Goal: Check status: Check status

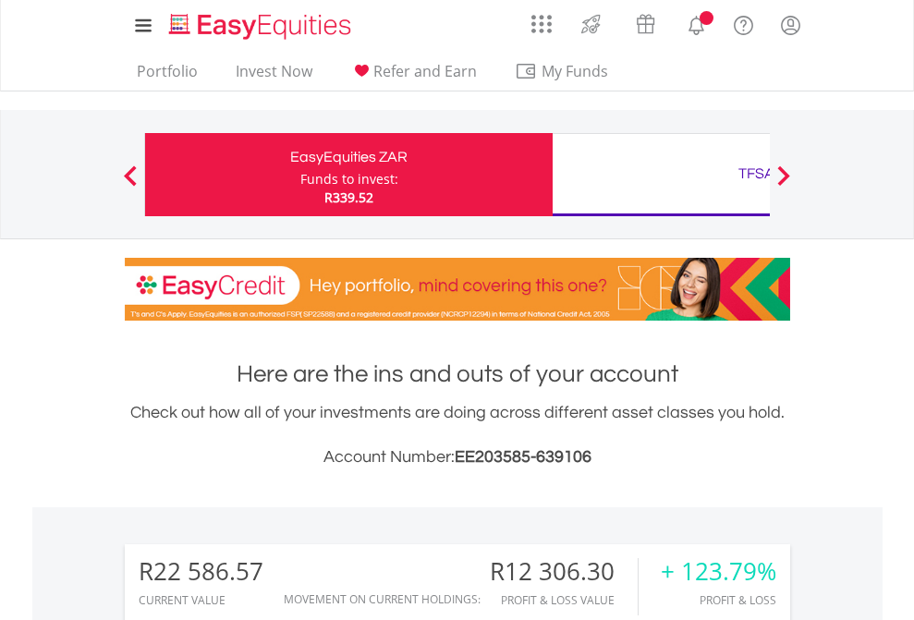
scroll to position [178, 290]
click at [300, 175] on div "Funds to invest:" at bounding box center [349, 179] width 98 height 18
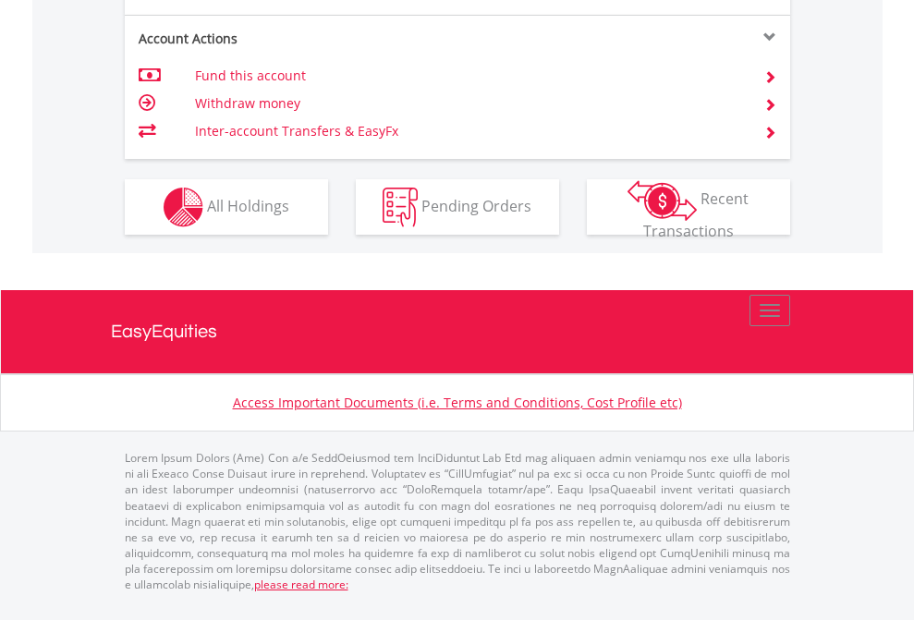
scroll to position [1650, 0]
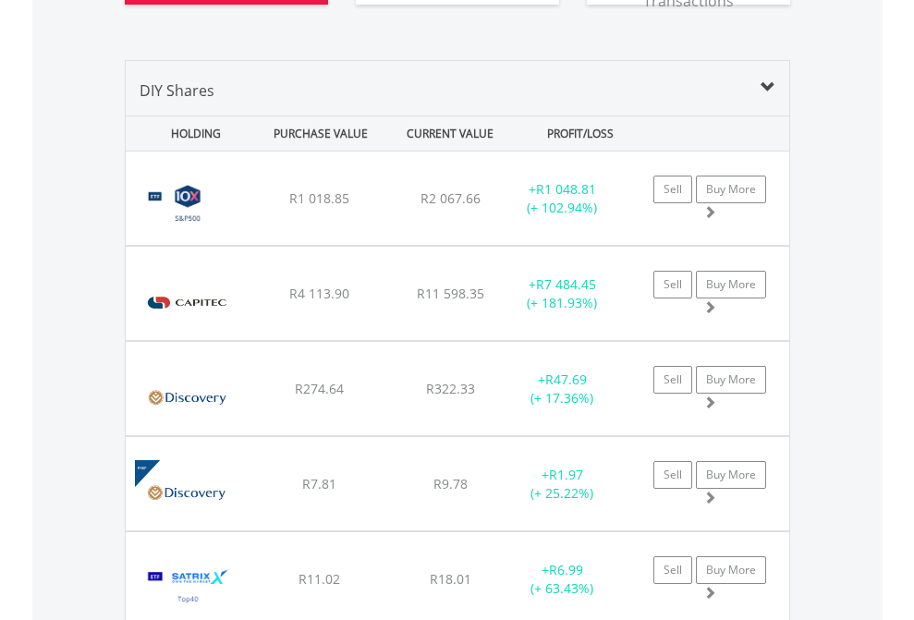
scroll to position [2093, 0]
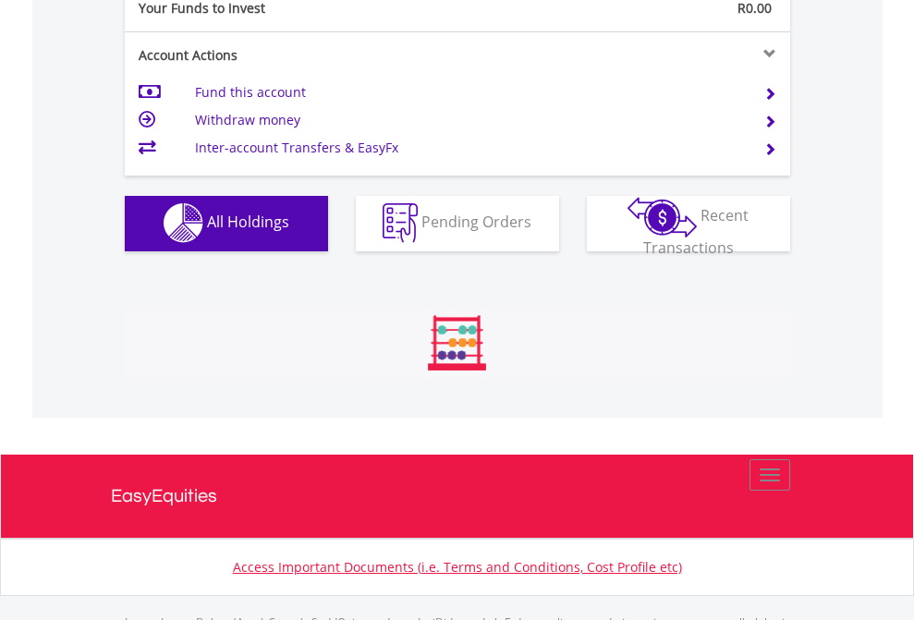
scroll to position [1830, 0]
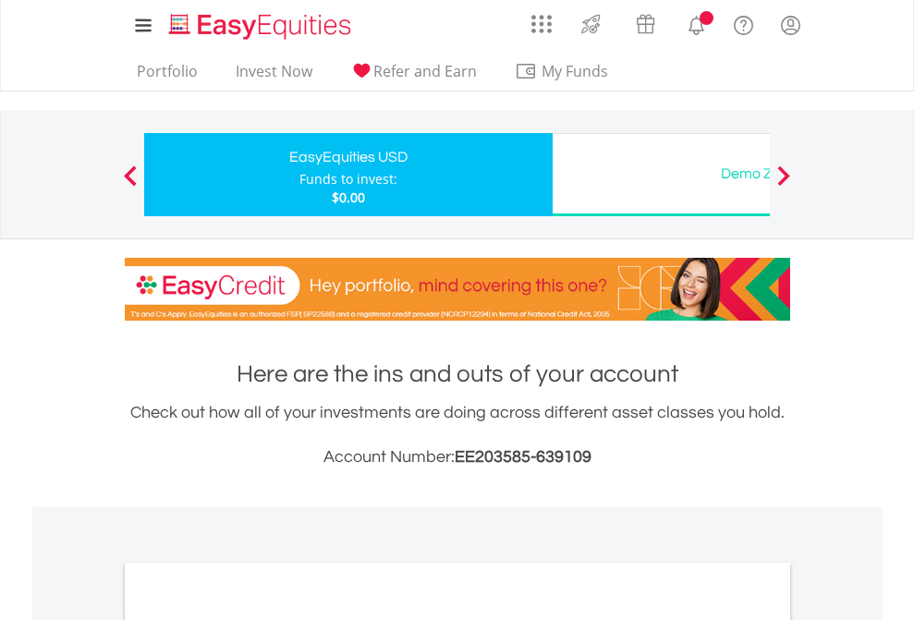
scroll to position [1111, 0]
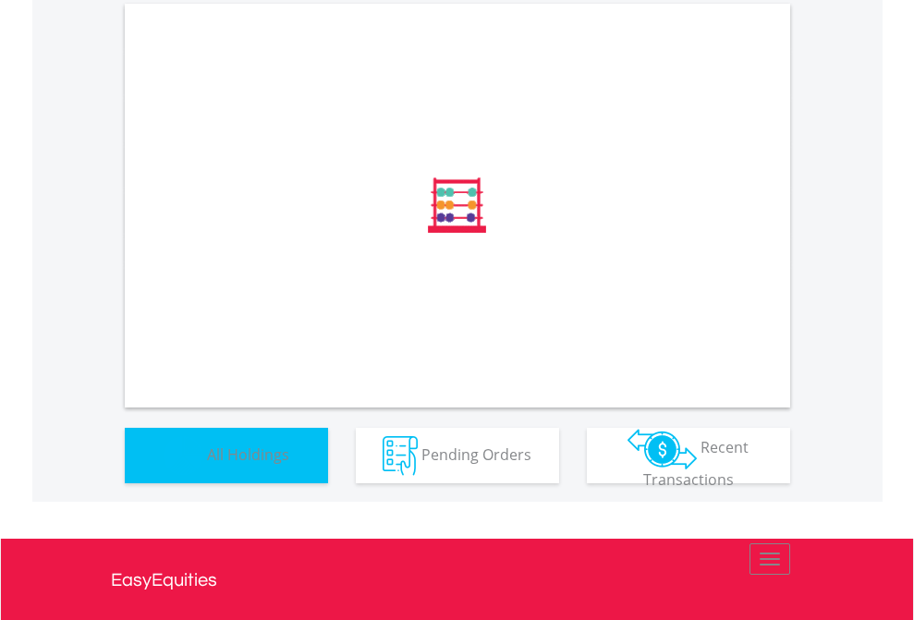
click at [207, 464] on span "All Holdings" at bounding box center [248, 454] width 82 height 20
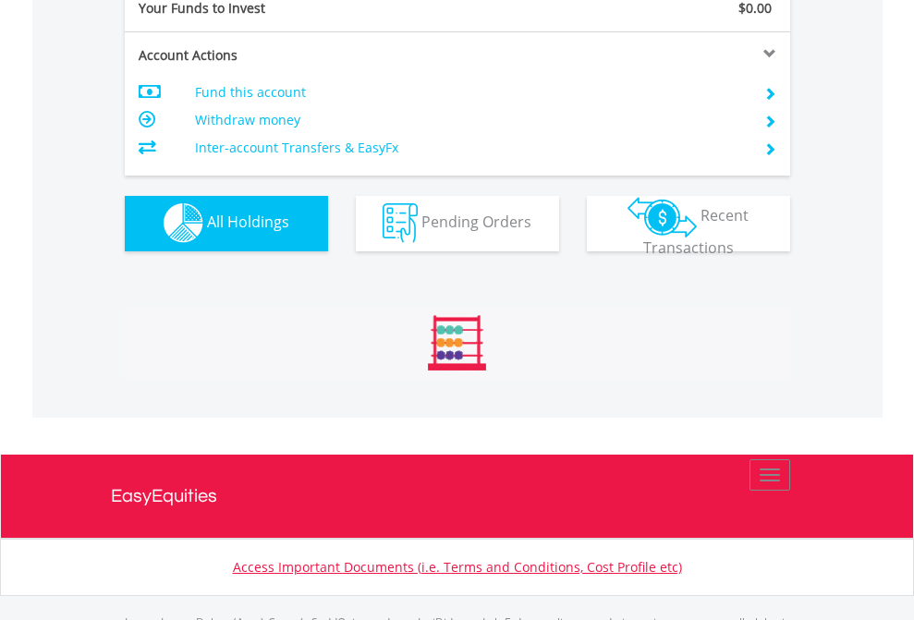
scroll to position [1830, 0]
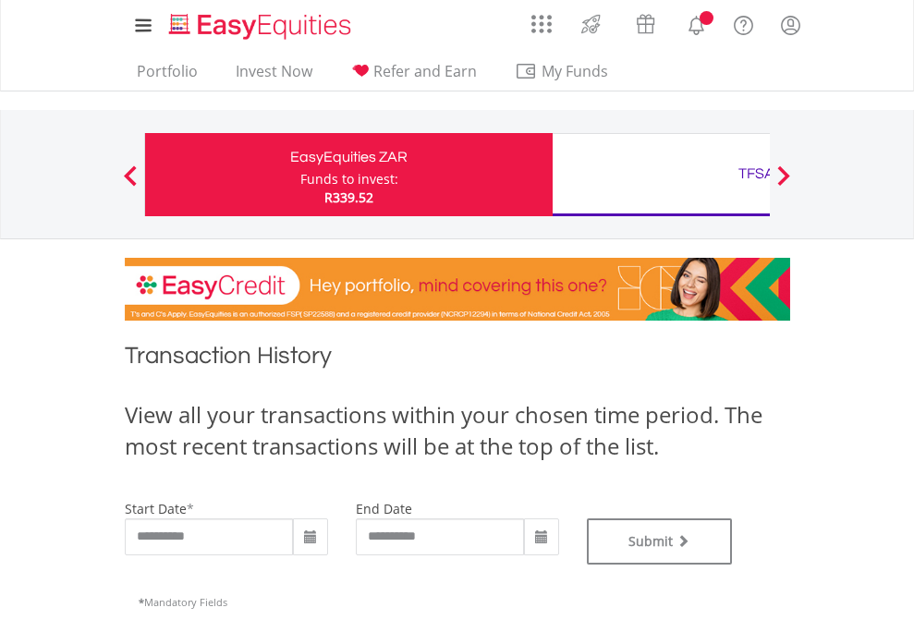
type input "**********"
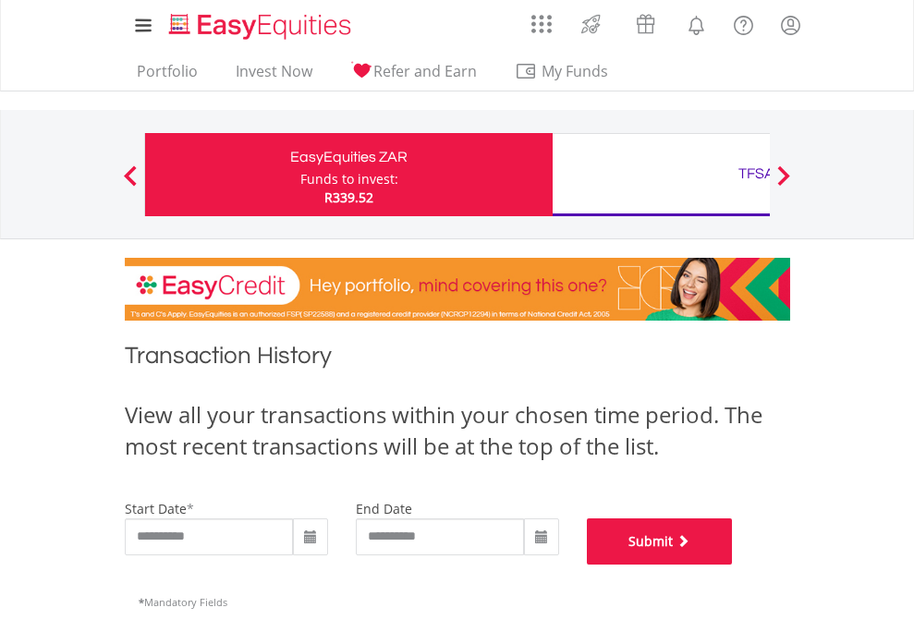
click at [733, 565] on button "Submit" at bounding box center [660, 542] width 146 height 46
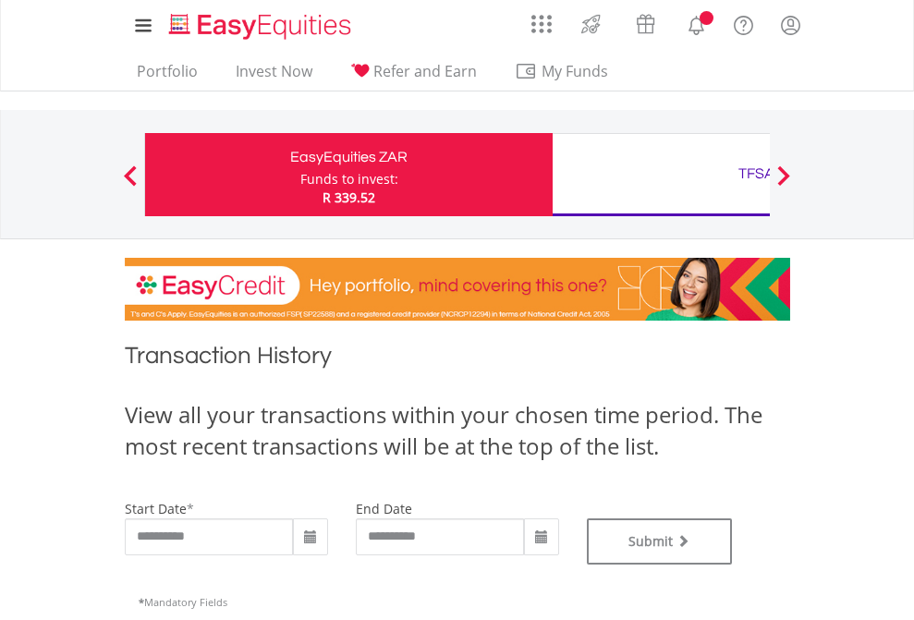
click at [661, 175] on div "TFSA" at bounding box center [757, 174] width 386 height 26
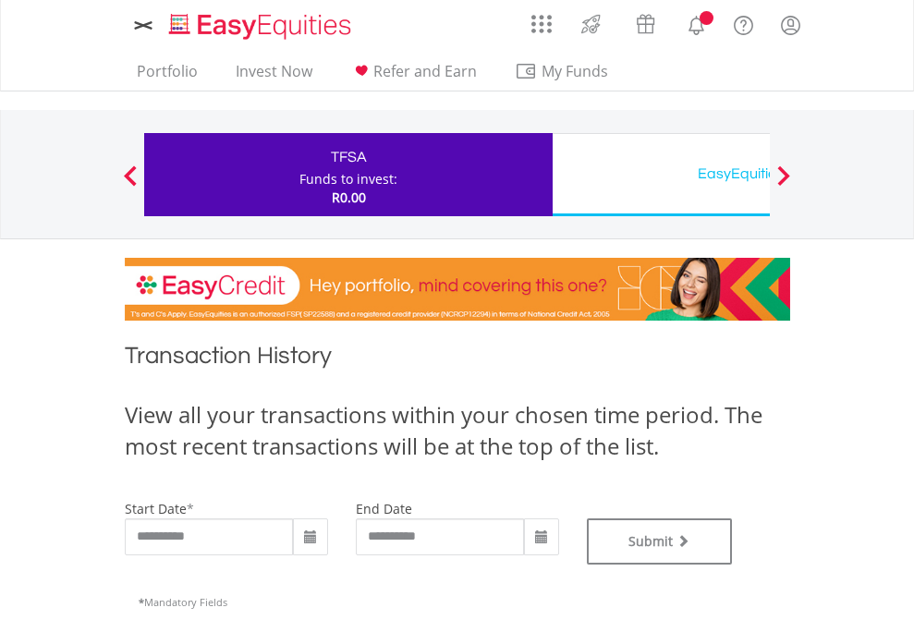
type input "**********"
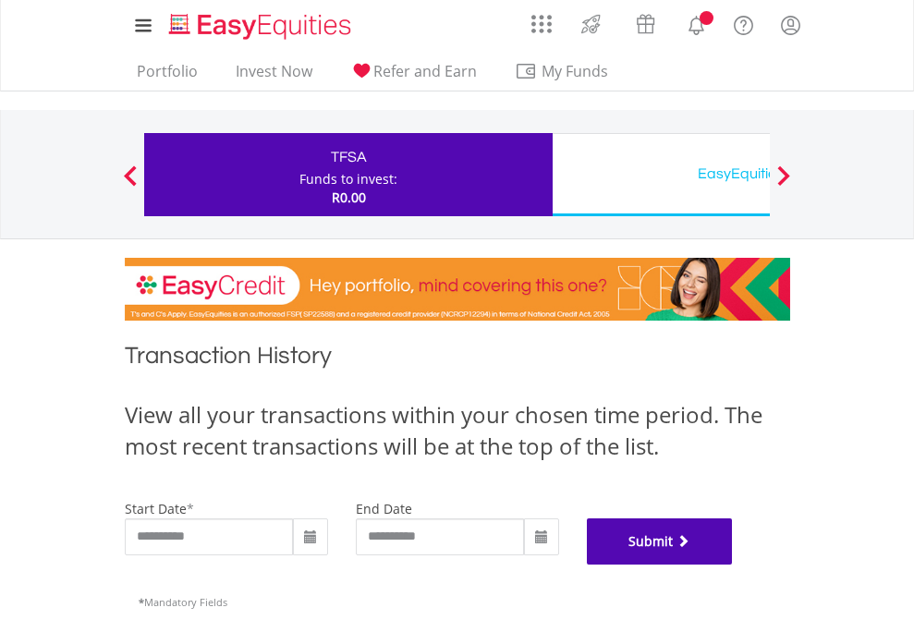
click at [733, 565] on button "Submit" at bounding box center [660, 542] width 146 height 46
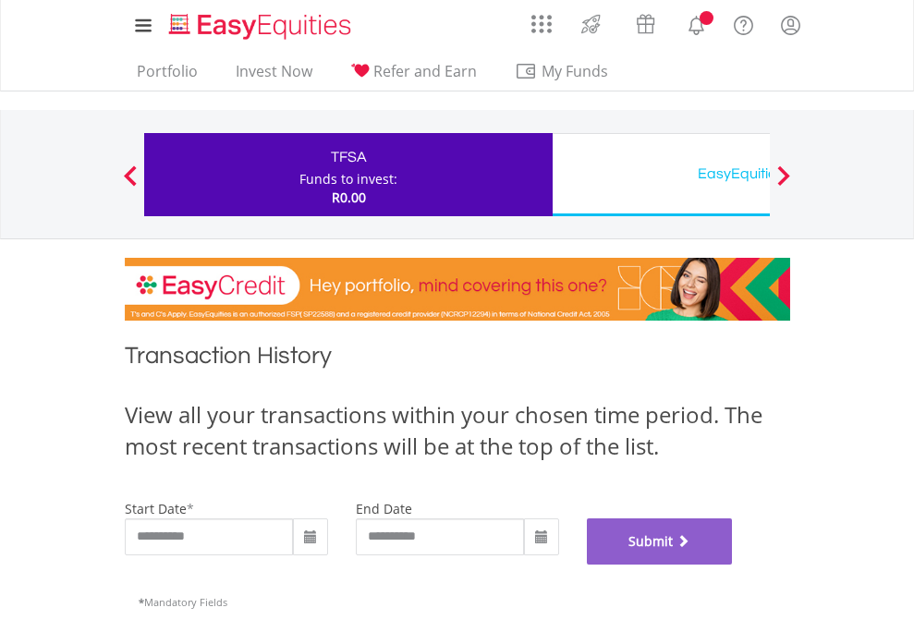
scroll to position [750, 0]
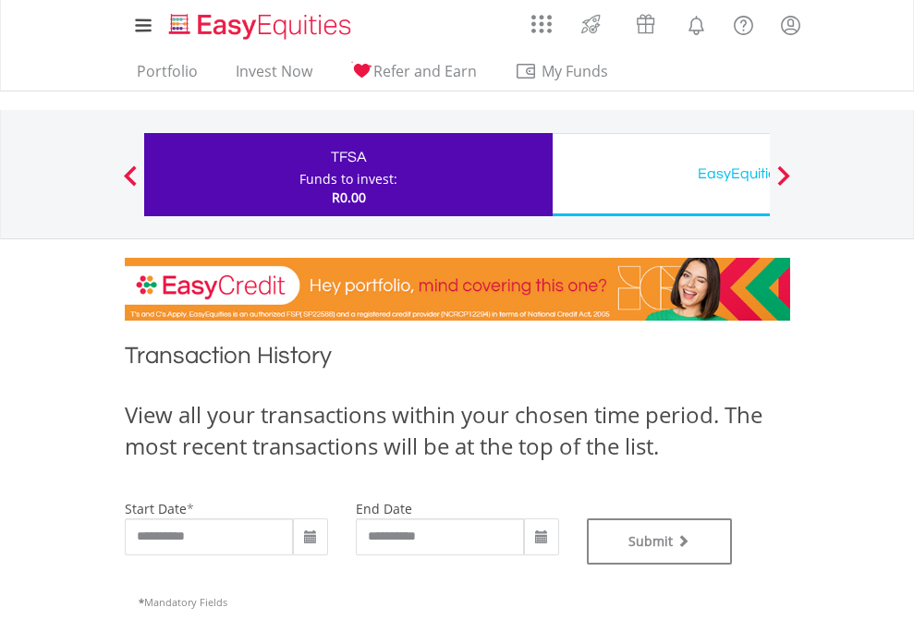
click at [661, 175] on div "EasyEquities USD" at bounding box center [757, 174] width 386 height 26
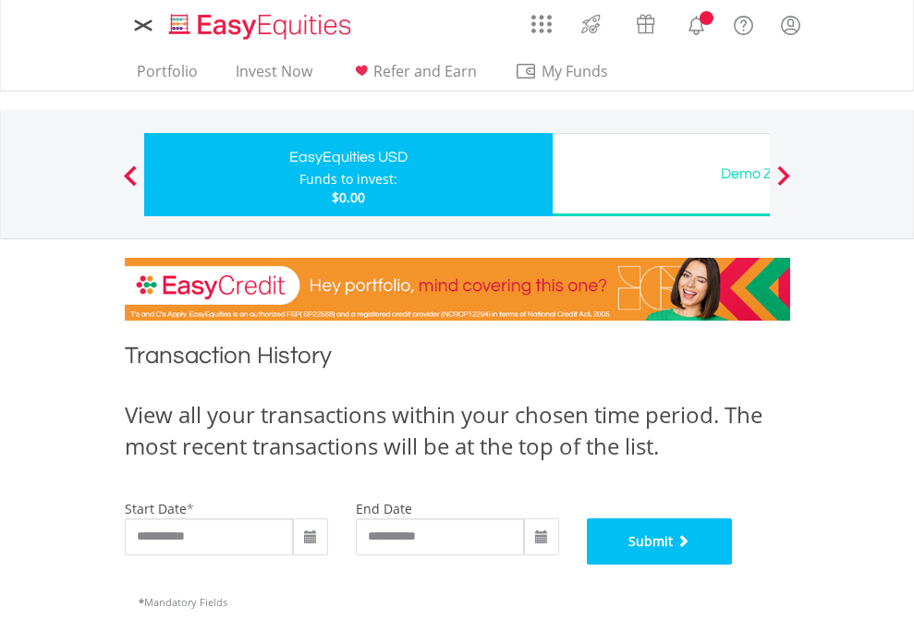
click at [733, 565] on button "Submit" at bounding box center [660, 542] width 146 height 46
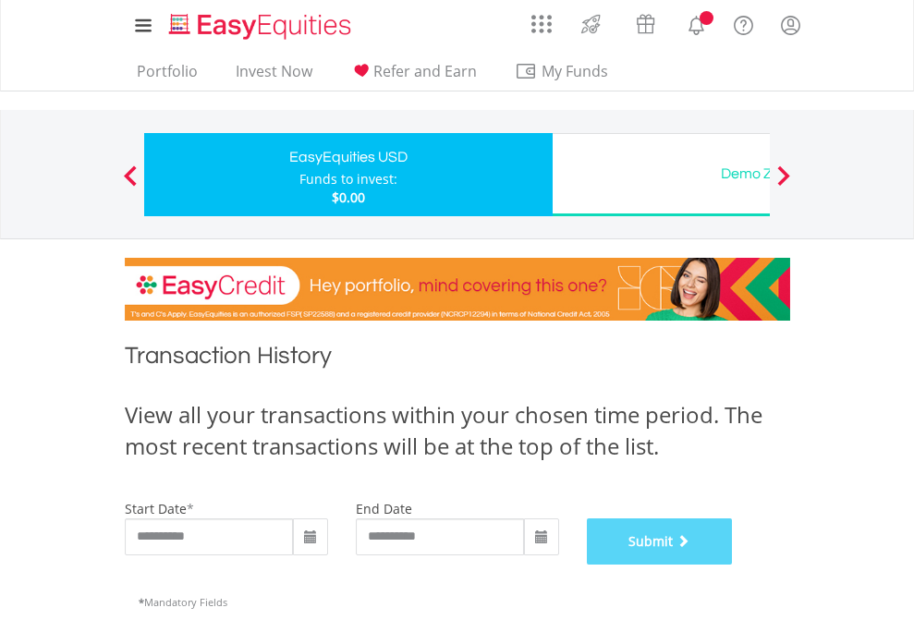
scroll to position [750, 0]
